Goal: Task Accomplishment & Management: Complete application form

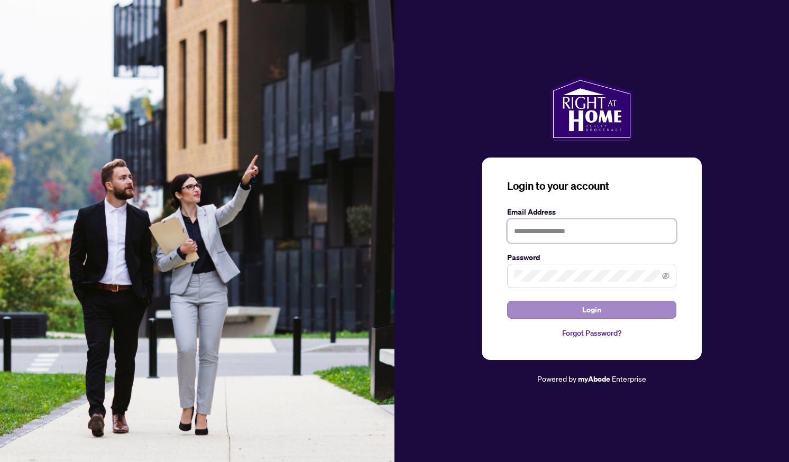
type input "**********"
click at [540, 311] on button "Login" at bounding box center [591, 310] width 169 height 18
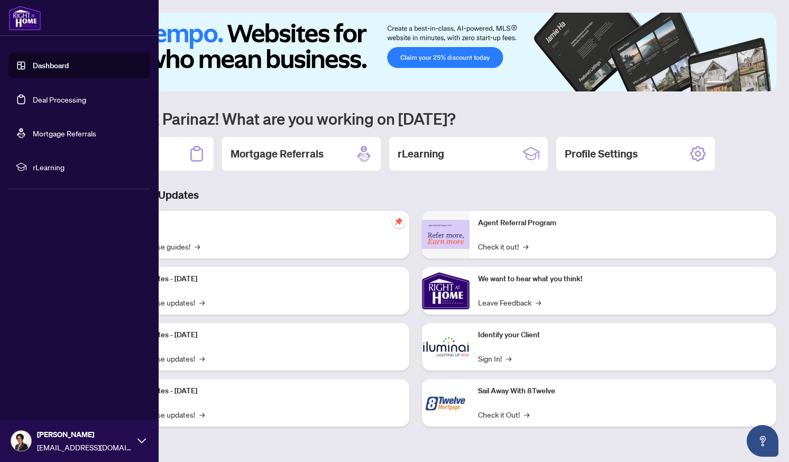
click at [38, 99] on link "Deal Processing" at bounding box center [59, 100] width 53 height 10
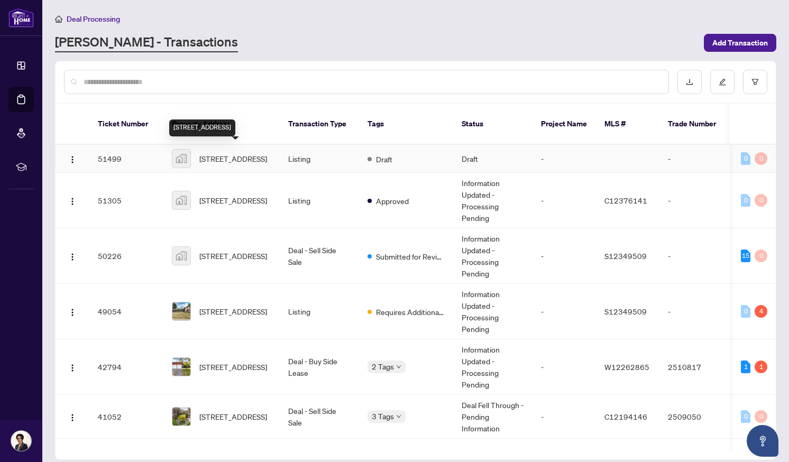
click at [237, 153] on span "[STREET_ADDRESS]" at bounding box center [233, 159] width 68 height 12
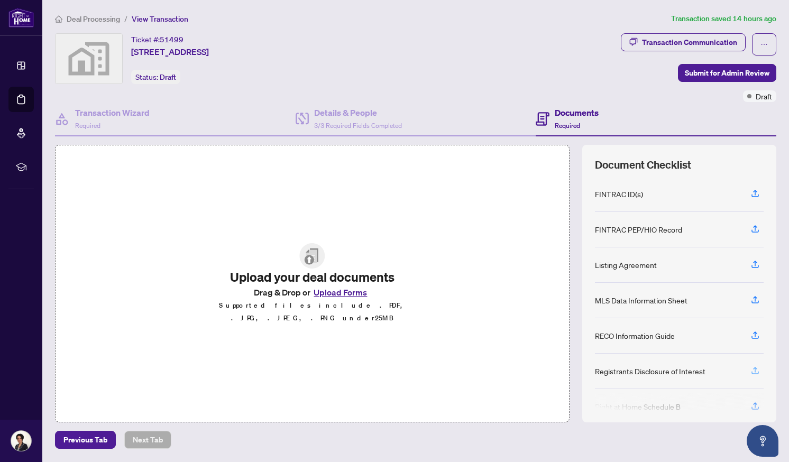
click at [754, 369] on icon "button" at bounding box center [755, 371] width 10 height 10
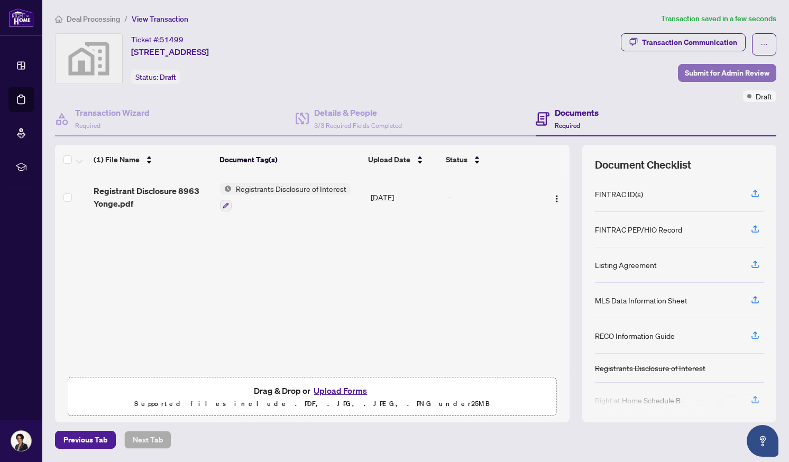
click at [710, 71] on span "Submit for Admin Review" at bounding box center [726, 72] width 85 height 17
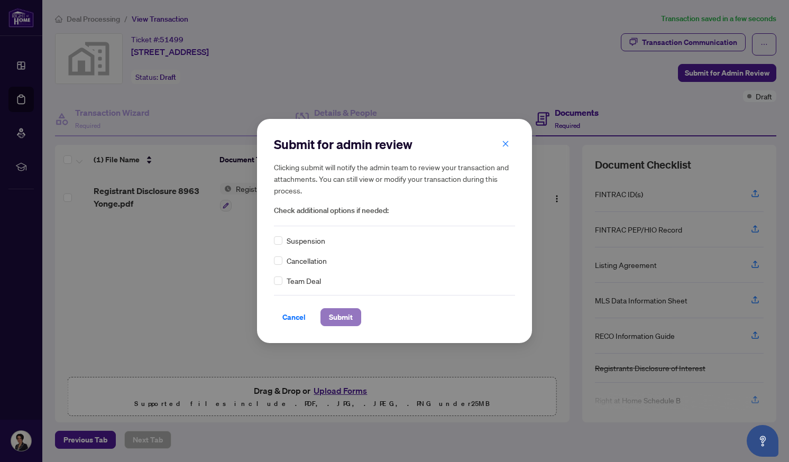
click at [348, 318] on span "Submit" at bounding box center [341, 317] width 24 height 17
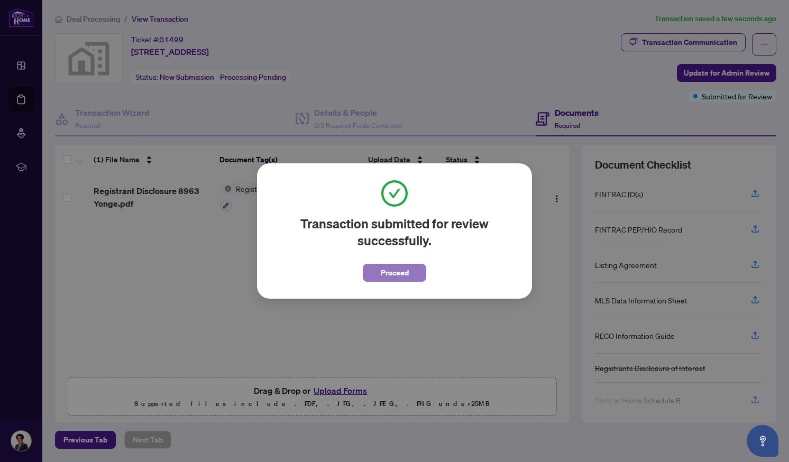
click at [390, 277] on span "Proceed" at bounding box center [395, 272] width 28 height 17
